Goal: Obtain resource: Download file/media

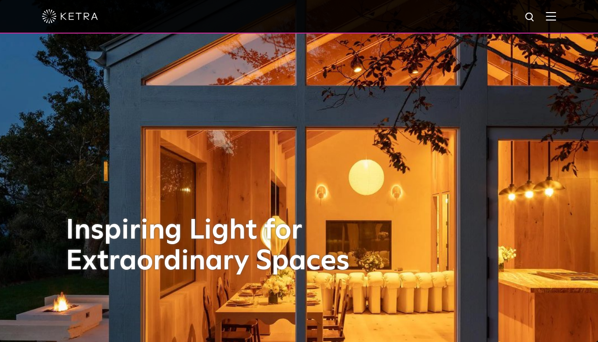
click at [555, 18] on img at bounding box center [550, 16] width 10 height 9
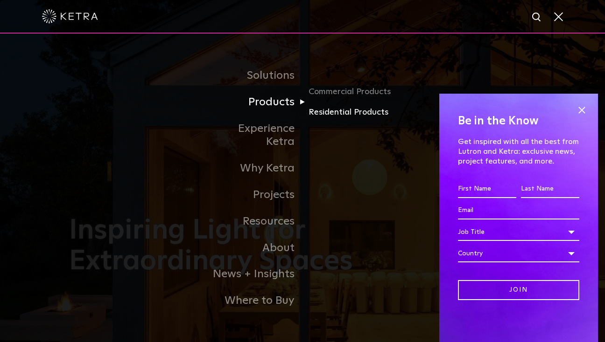
click at [339, 116] on link "Residential Products" at bounding box center [353, 113] width 90 height 14
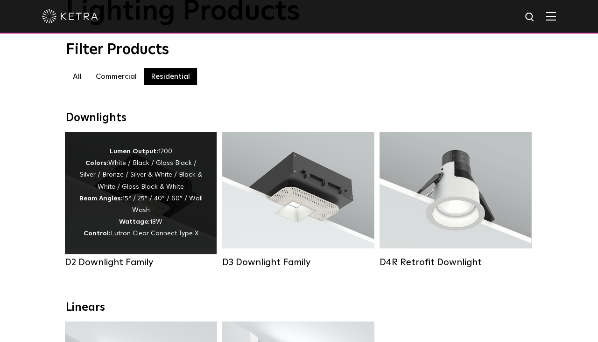
scroll to position [93, 0]
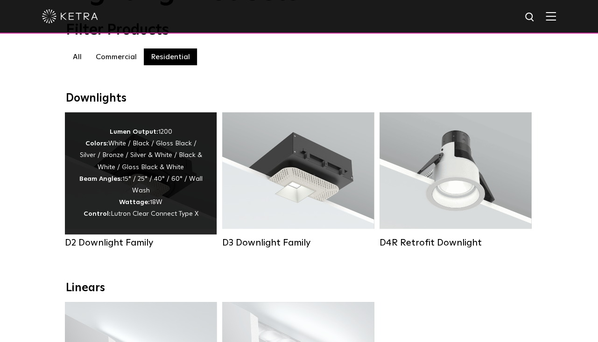
click at [152, 195] on div "Lumen Output: 1200 Colors: White / Black / Gloss Black / Silver / Bronze / Silv…" at bounding box center [141, 173] width 124 height 94
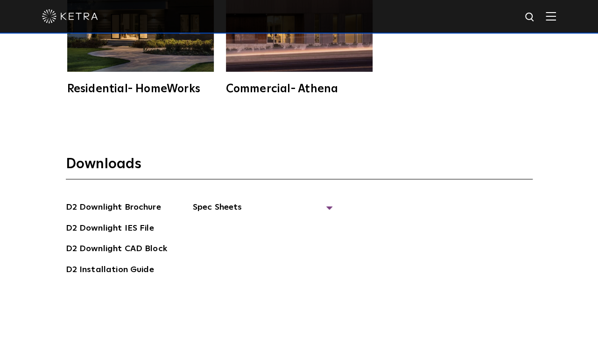
scroll to position [2379, 0]
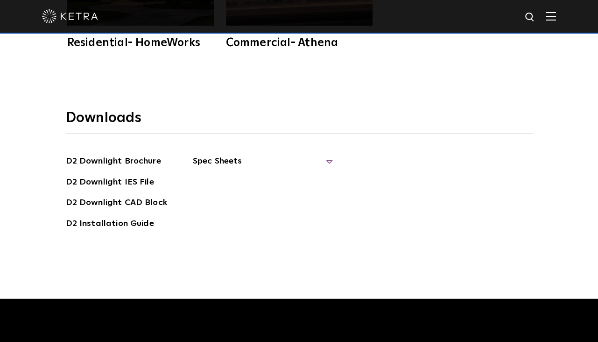
click at [234, 160] on span "Spec Sheets" at bounding box center [263, 165] width 140 height 21
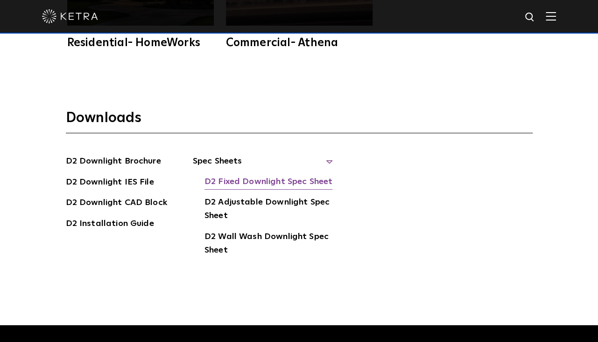
click at [231, 178] on link "D2 Fixed Downlight Spec Sheet" at bounding box center [268, 182] width 128 height 15
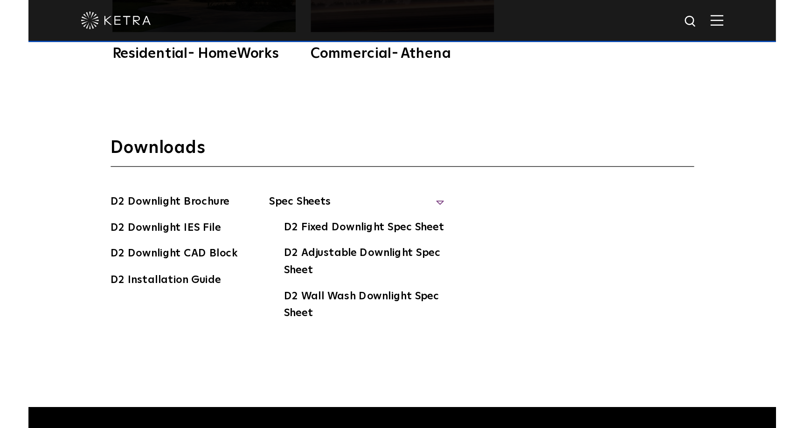
scroll to position [2654, 0]
